Goal: Find specific page/section: Find specific page/section

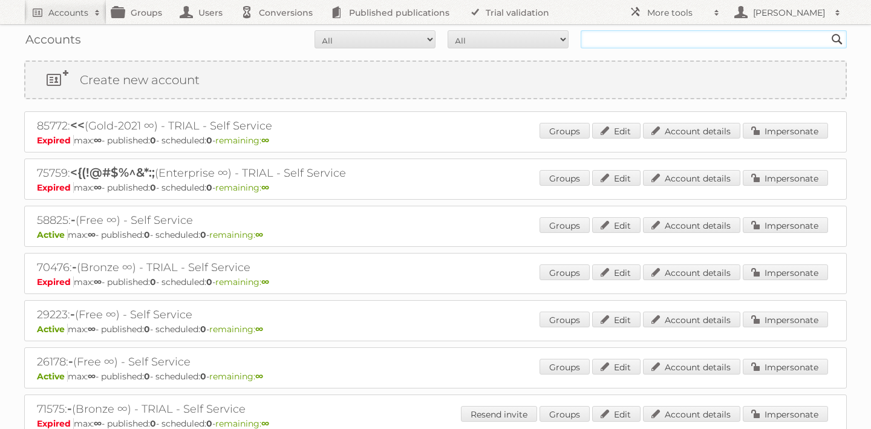
click at [610, 44] on input "text" at bounding box center [714, 39] width 266 height 18
type input "dema"
click at [828, 30] on input "Search" at bounding box center [837, 39] width 18 height 18
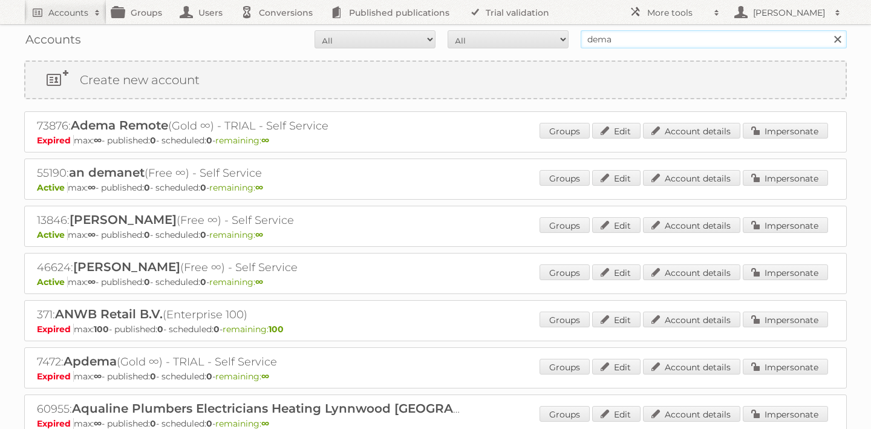
click at [585, 43] on input "dema" at bounding box center [714, 39] width 266 height 18
type input "centrale dema"
click at [828, 30] on input "Search" at bounding box center [837, 39] width 18 height 18
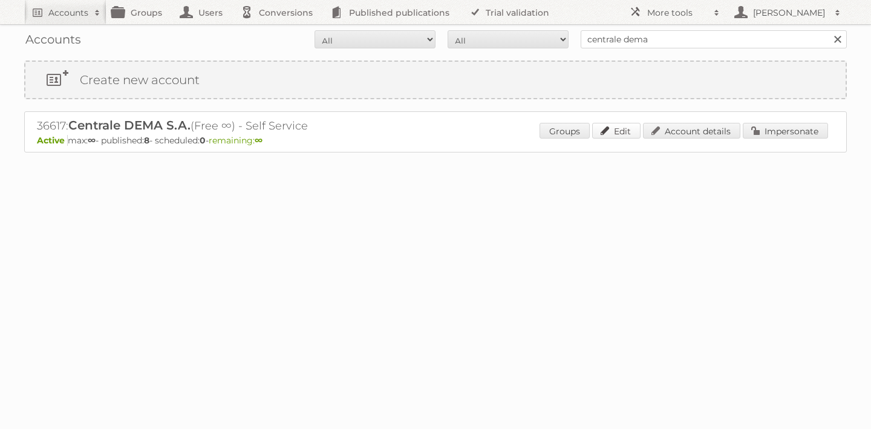
click at [617, 131] on link "Edit" at bounding box center [616, 131] width 48 height 16
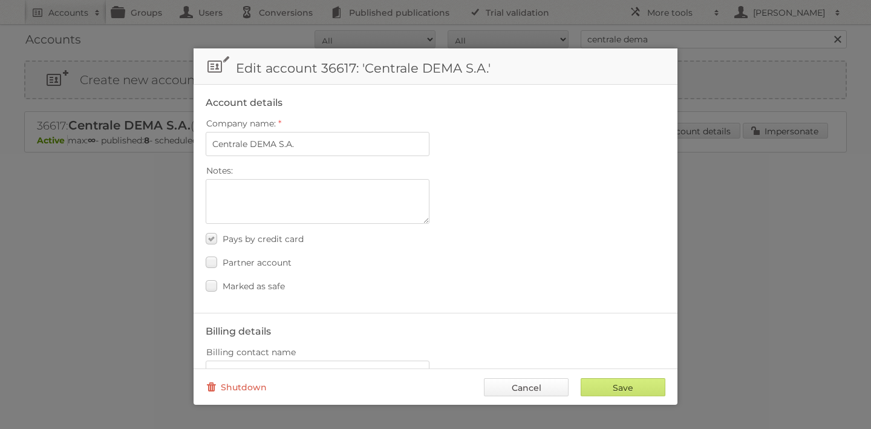
click at [546, 384] on link "Cancel" at bounding box center [526, 387] width 85 height 18
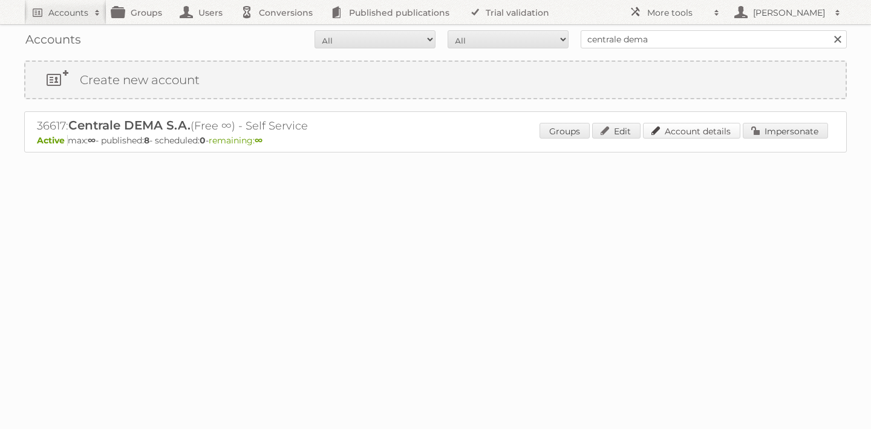
click at [685, 132] on link "Account details" at bounding box center [691, 131] width 97 height 16
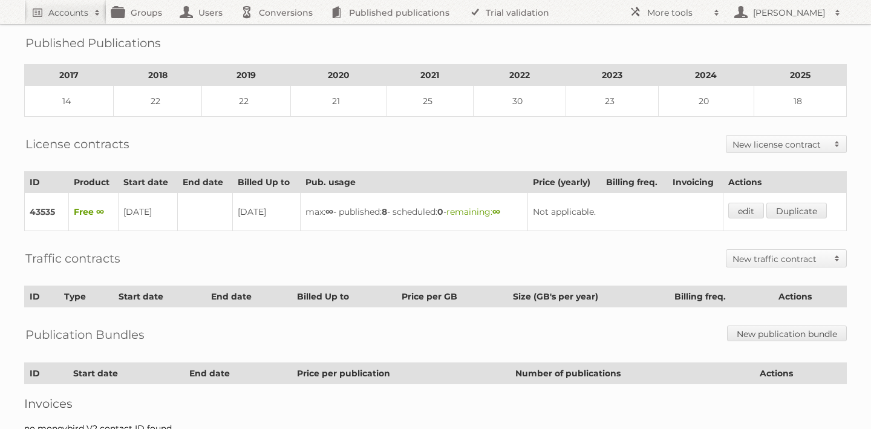
scroll to position [179, 0]
click at [798, 96] on td "18" at bounding box center [800, 100] width 93 height 31
click at [799, 67] on th "2025" at bounding box center [800, 74] width 93 height 21
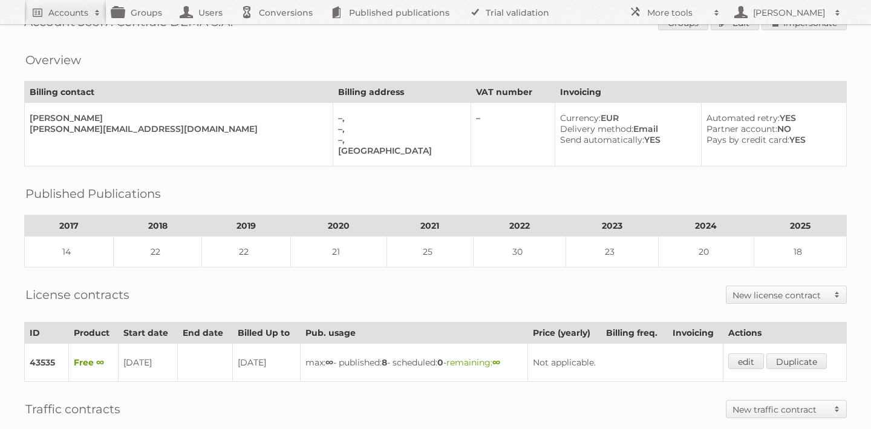
scroll to position [0, 0]
